Goal: Find specific page/section: Find specific page/section

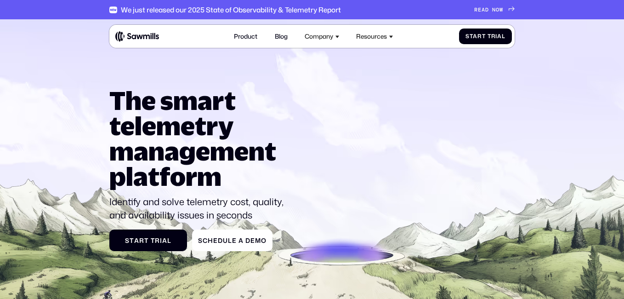
click at [316, 34] on div "Company" at bounding box center [319, 36] width 28 height 7
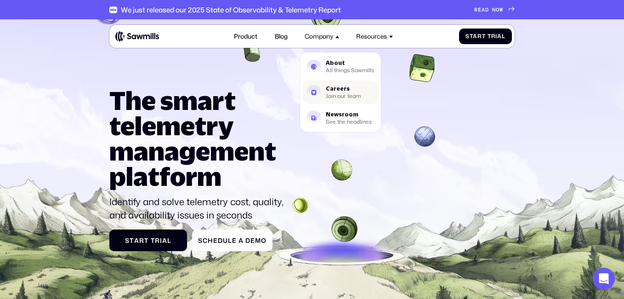
click at [334, 88] on div "Careers" at bounding box center [343, 89] width 35 height 6
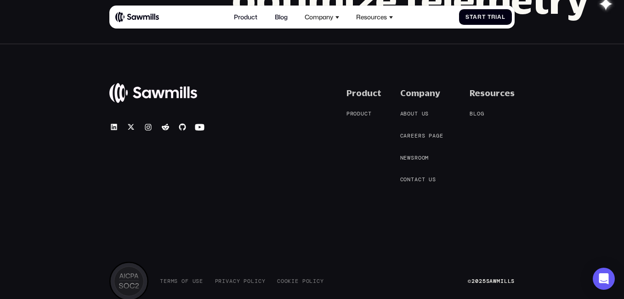
scroll to position [812, 0]
